Goal: Find specific page/section: Find specific page/section

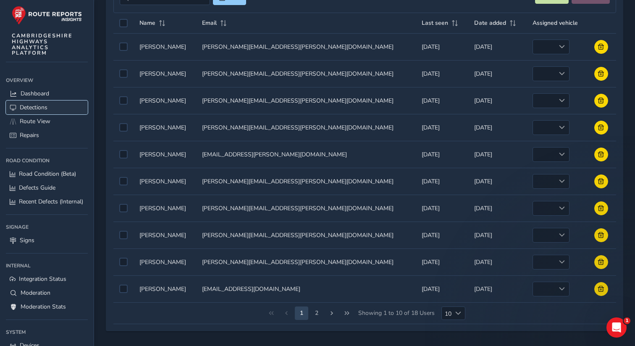
click at [38, 104] on span "Detections" at bounding box center [34, 107] width 28 height 8
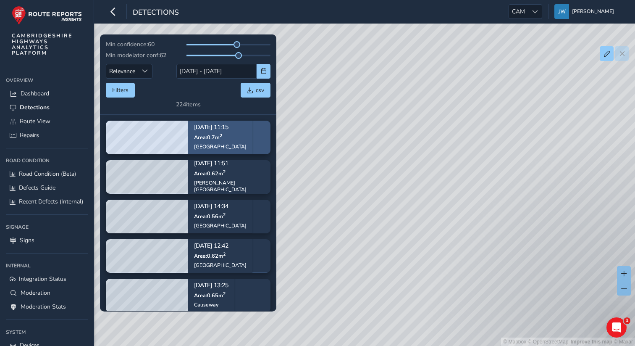
click at [224, 134] on p "Area: 0.7 m 2" at bounding box center [220, 137] width 53 height 7
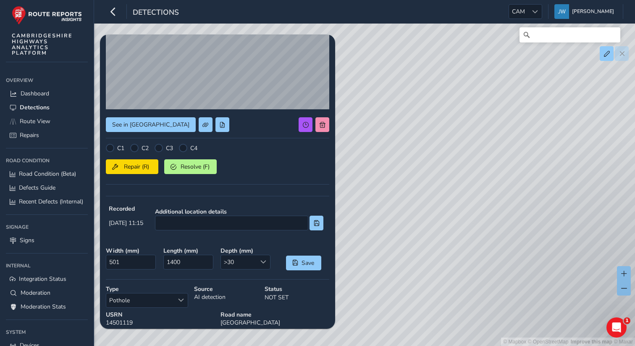
scroll to position [76, 0]
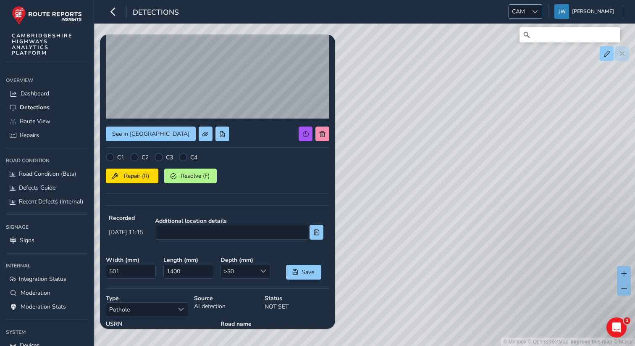
click at [538, 14] on div at bounding box center [535, 12] width 14 height 14
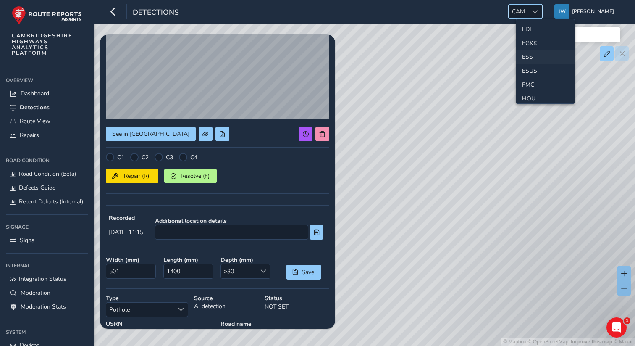
scroll to position [102, 0]
click at [530, 65] on li "ESS" at bounding box center [546, 66] width 58 height 14
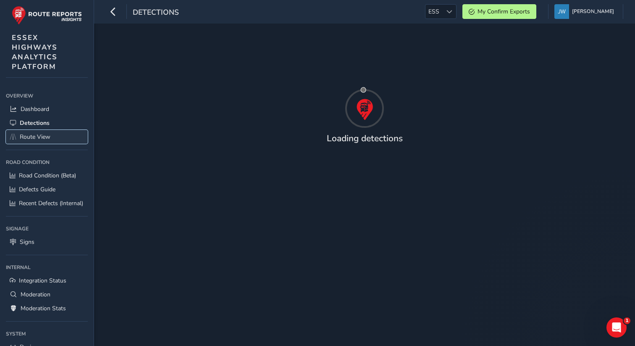
click at [36, 136] on span "Route View" at bounding box center [35, 137] width 31 height 8
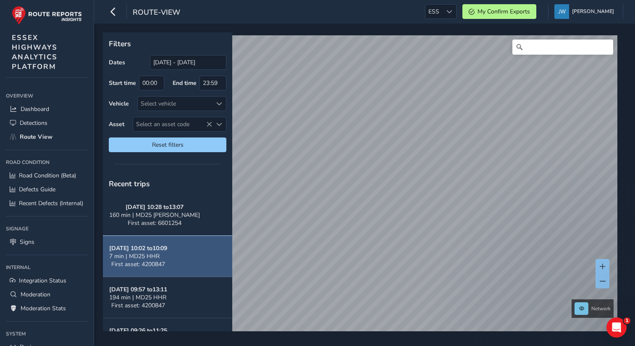
click at [177, 260] on button "Sep 18, 10:02 to 10:09 7 min | MD25 HHR First asset: 4200847" at bounding box center [167, 256] width 129 height 41
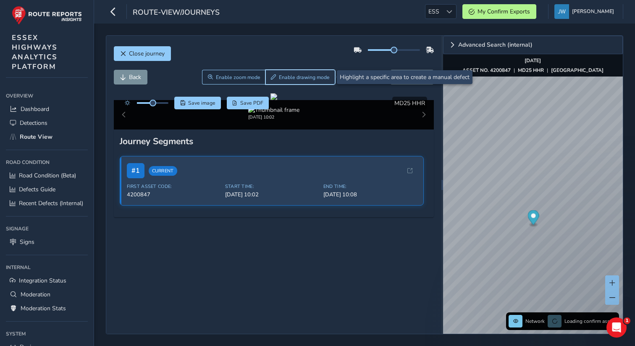
click at [295, 78] on span "Enable drawing mode" at bounding box center [304, 77] width 51 height 7
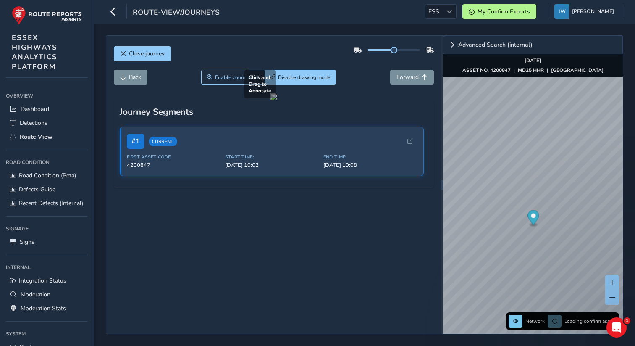
drag, startPoint x: 255, startPoint y: 136, endPoint x: 322, endPoint y: 179, distance: 79.7
click at [277, 100] on div at bounding box center [274, 96] width 7 height 7
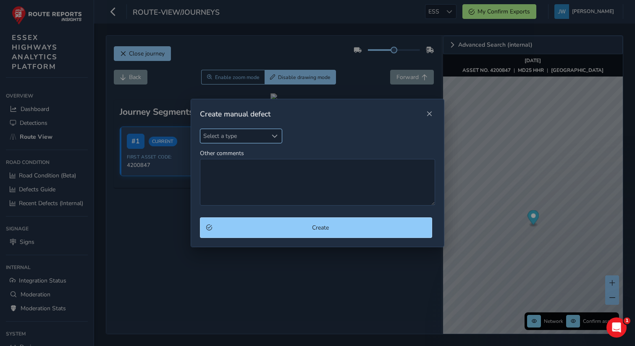
click at [266, 134] on span "Select a type" at bounding box center [234, 136] width 68 height 14
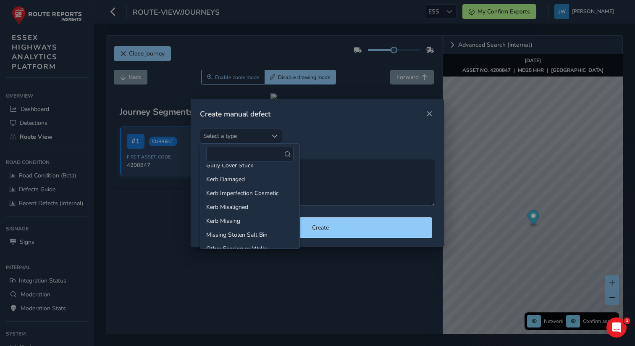
scroll to position [130, 0]
click at [429, 113] on span "Close" at bounding box center [430, 114] width 6 height 6
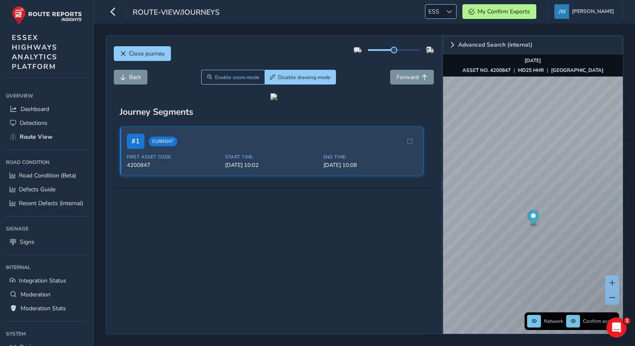
click at [453, 13] on span at bounding box center [450, 12] width 6 height 6
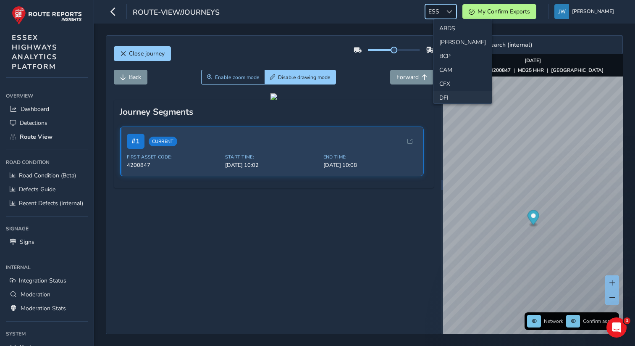
scroll to position [3, 0]
click at [445, 81] on li "CAM" at bounding box center [463, 81] width 58 height 14
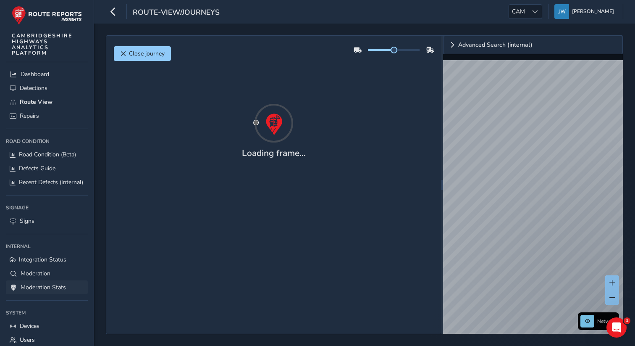
scroll to position [56, 0]
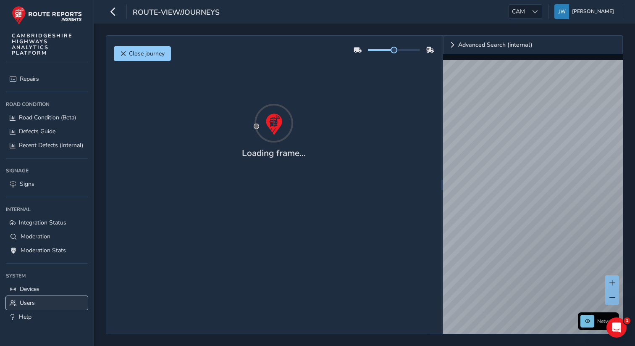
click at [26, 301] on span "Users" at bounding box center [27, 303] width 15 height 8
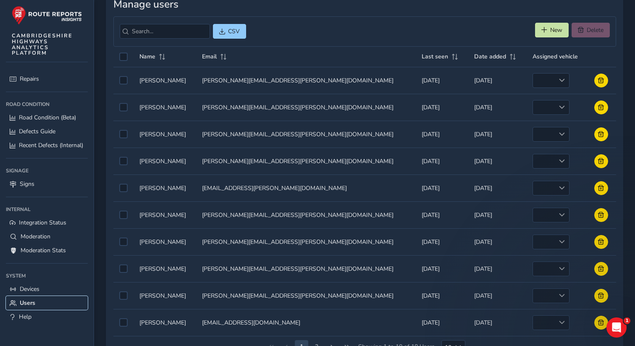
scroll to position [54, 0]
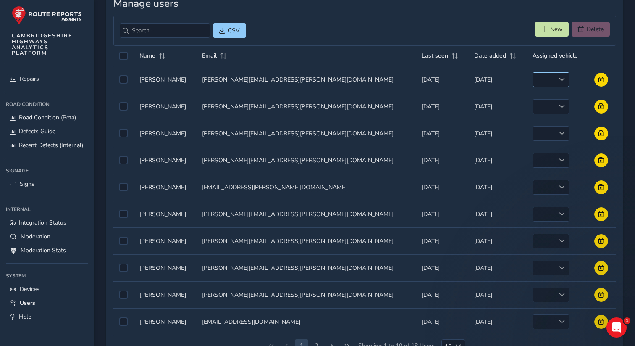
click at [559, 81] on span at bounding box center [562, 79] width 6 height 6
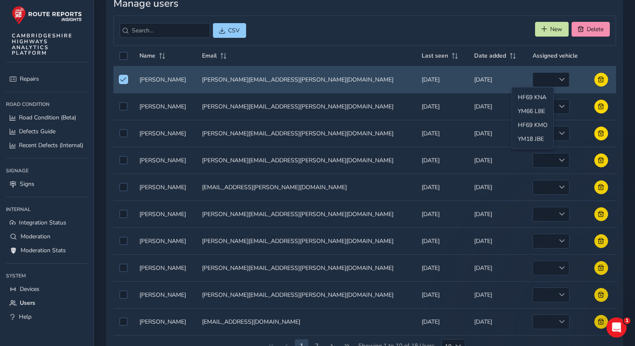
click at [473, 31] on div "CSV New Delete" at bounding box center [364, 31] width 503 height 30
